Goal: Find specific page/section: Find specific page/section

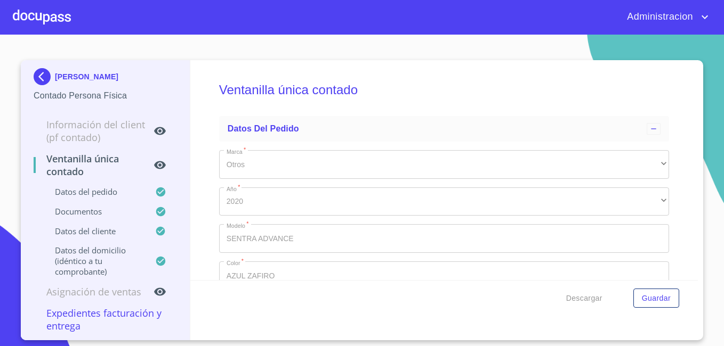
click at [61, 79] on p "[PERSON_NAME]" at bounding box center [86, 76] width 63 height 9
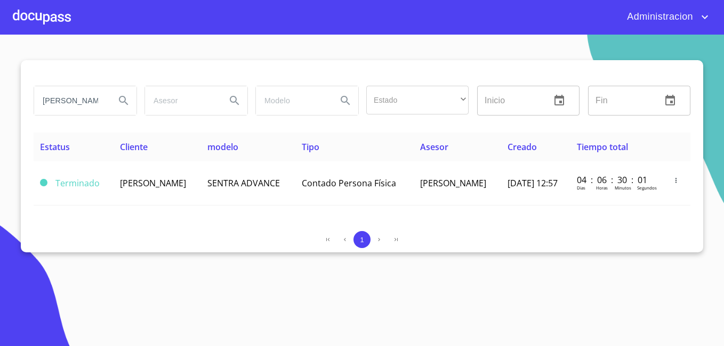
click at [84, 92] on input "[PERSON_NAME]" at bounding box center [70, 100] width 72 height 29
type input "[PERSON_NAME] DE [PERSON_NAME]"
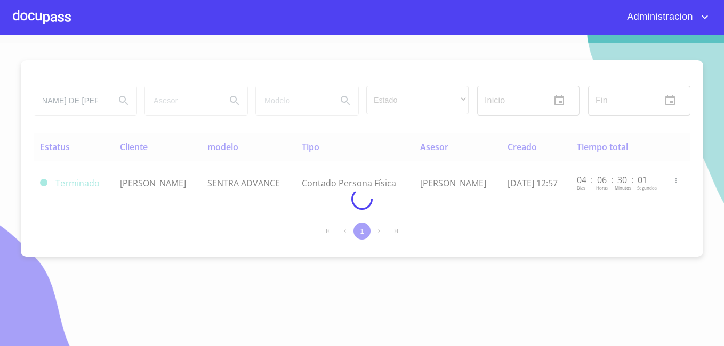
scroll to position [0, 0]
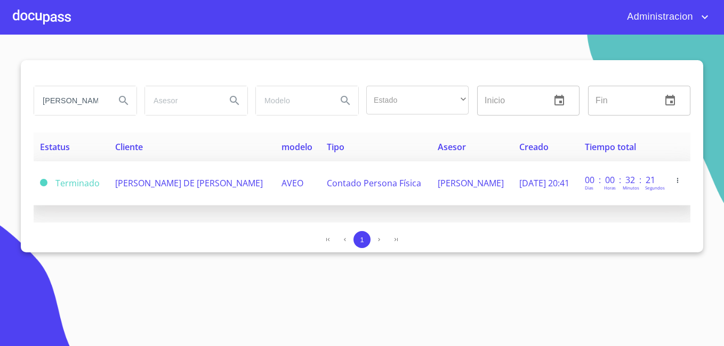
click at [142, 189] on span "[PERSON_NAME] DE [PERSON_NAME]" at bounding box center [189, 183] width 148 height 12
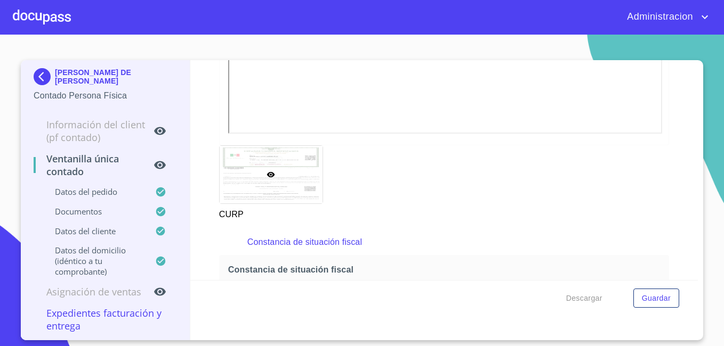
scroll to position [1551, 0]
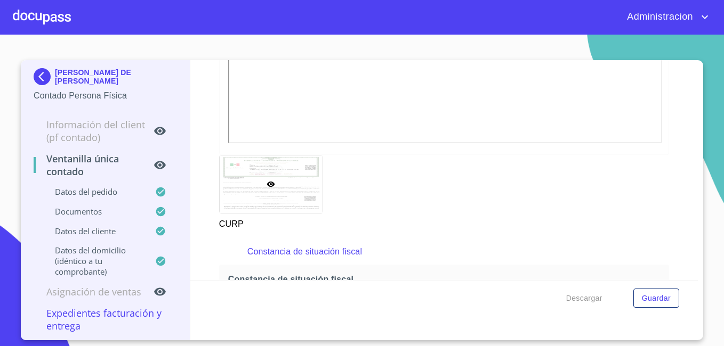
click at [84, 75] on p "[PERSON_NAME] DE [PERSON_NAME]" at bounding box center [116, 76] width 122 height 17
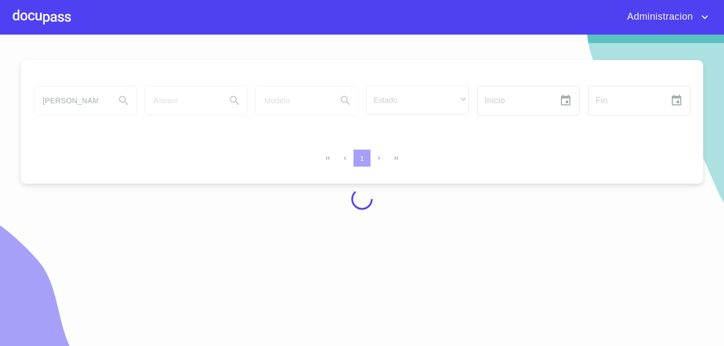
click at [72, 100] on div at bounding box center [362, 199] width 724 height 312
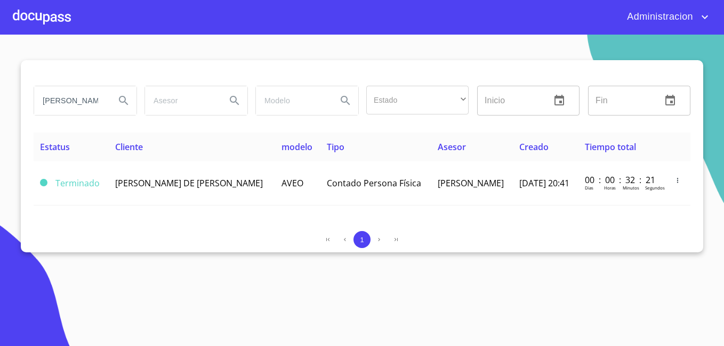
click at [72, 100] on input "[PERSON_NAME] DE [PERSON_NAME]" at bounding box center [70, 100] width 72 height 29
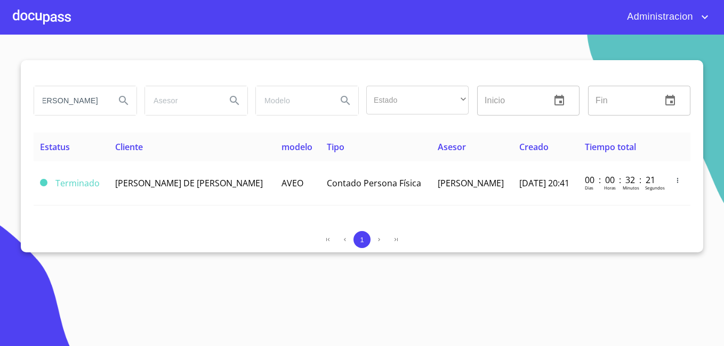
type input "[PERSON_NAME]"
click at [93, 100] on input "[PERSON_NAME]" at bounding box center [70, 100] width 72 height 29
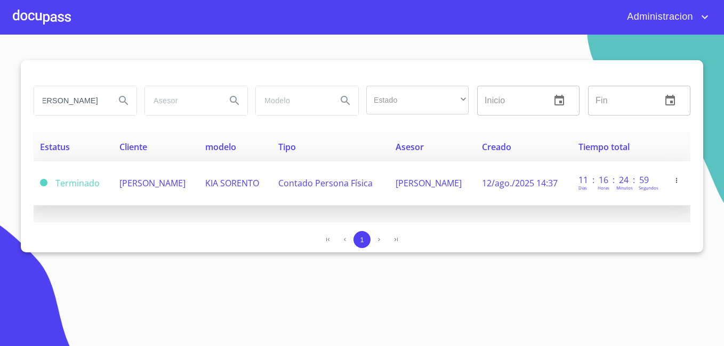
click at [119, 177] on span "[PERSON_NAME]" at bounding box center [152, 183] width 66 height 12
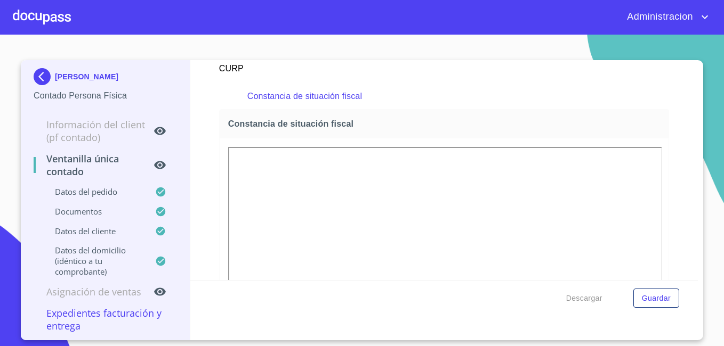
scroll to position [1700, 0]
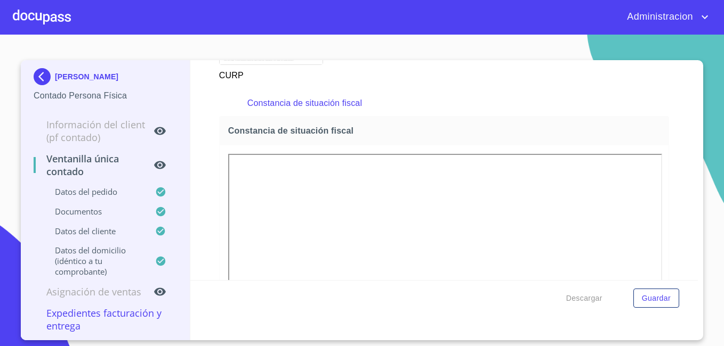
click at [76, 75] on p "[PERSON_NAME]" at bounding box center [86, 76] width 63 height 9
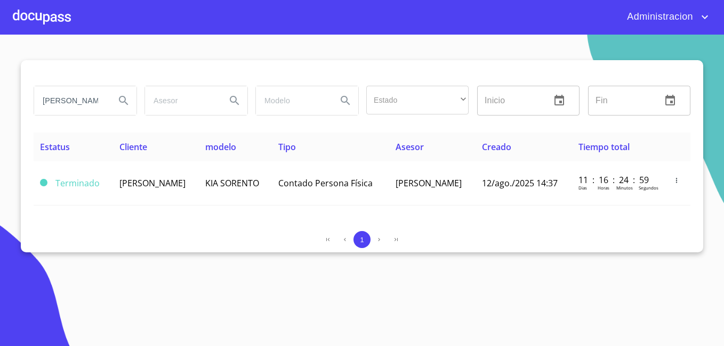
click at [59, 93] on input "[PERSON_NAME]" at bounding box center [70, 100] width 72 height 29
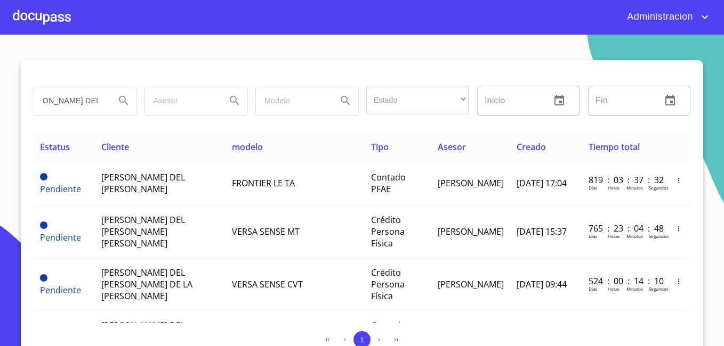
click at [96, 103] on input "[PERSON_NAME] DEL [PERSON_NAME]" at bounding box center [70, 100] width 72 height 29
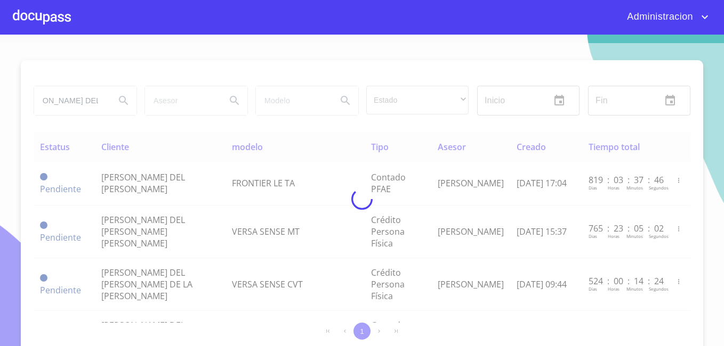
scroll to position [0, 0]
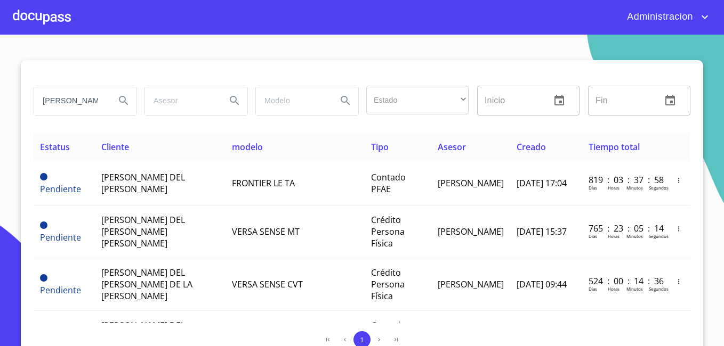
click at [79, 99] on input "[PERSON_NAME] DEL [PERSON_NAME]" at bounding box center [70, 100] width 72 height 29
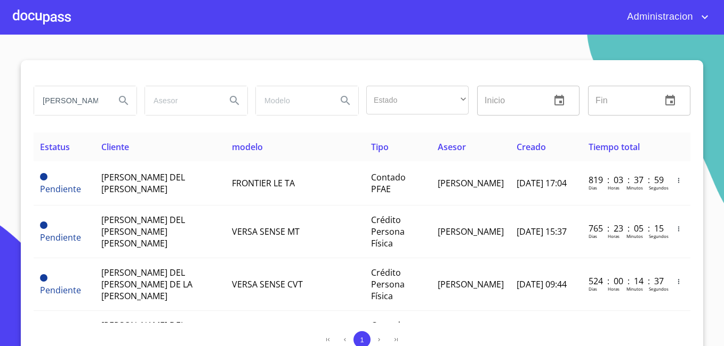
type input "M"
type input "[PERSON_NAME] DEL [PERSON_NAME]"
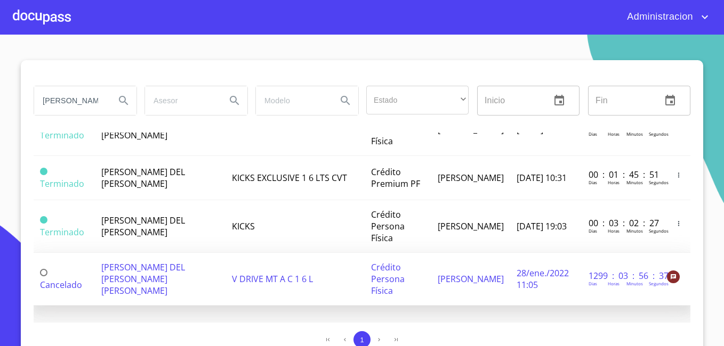
scroll to position [0, 2]
